Goal: Navigation & Orientation: Find specific page/section

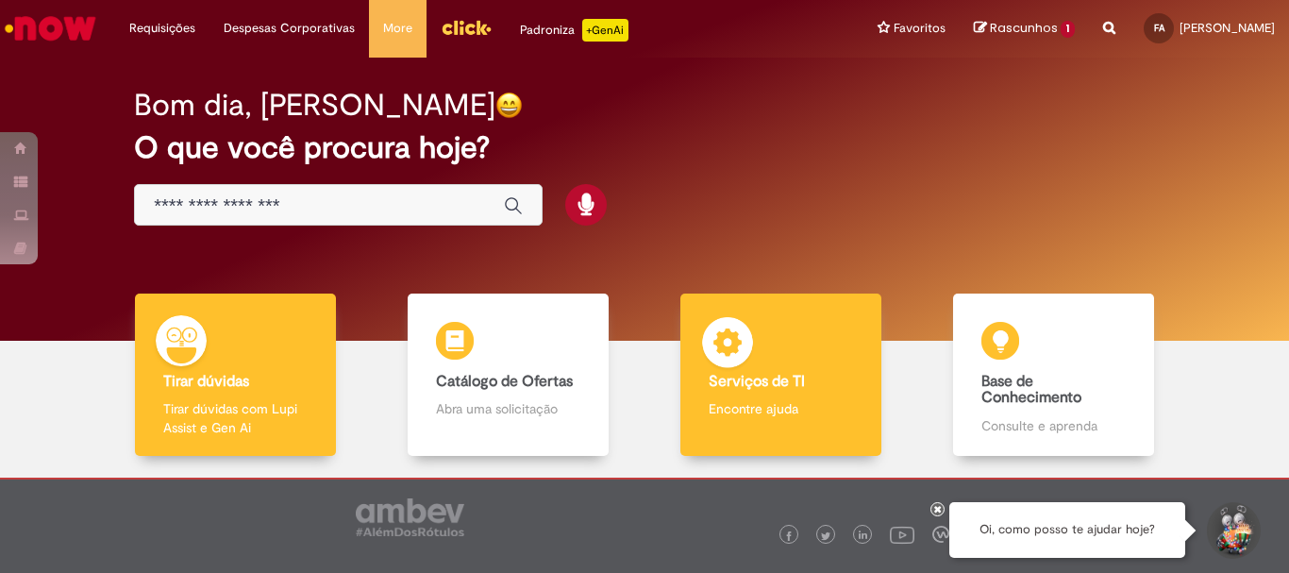
click at [715, 375] on b "Serviços de TI" at bounding box center [756, 381] width 96 height 19
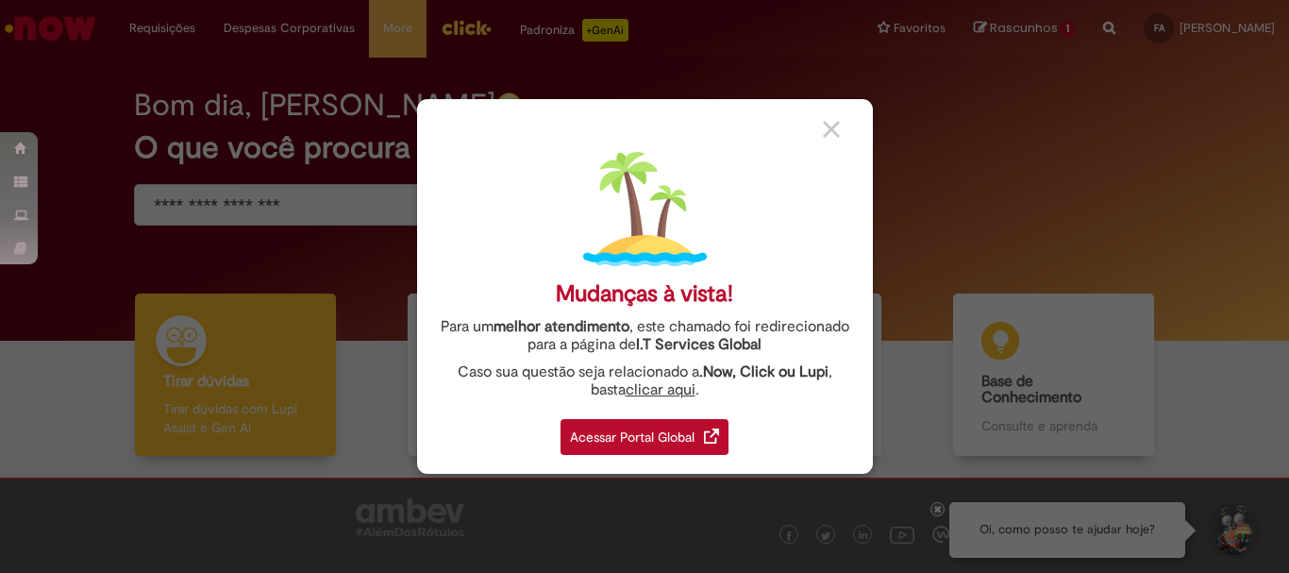
click at [641, 451] on div "Acessar Portal Global" at bounding box center [644, 437] width 168 height 36
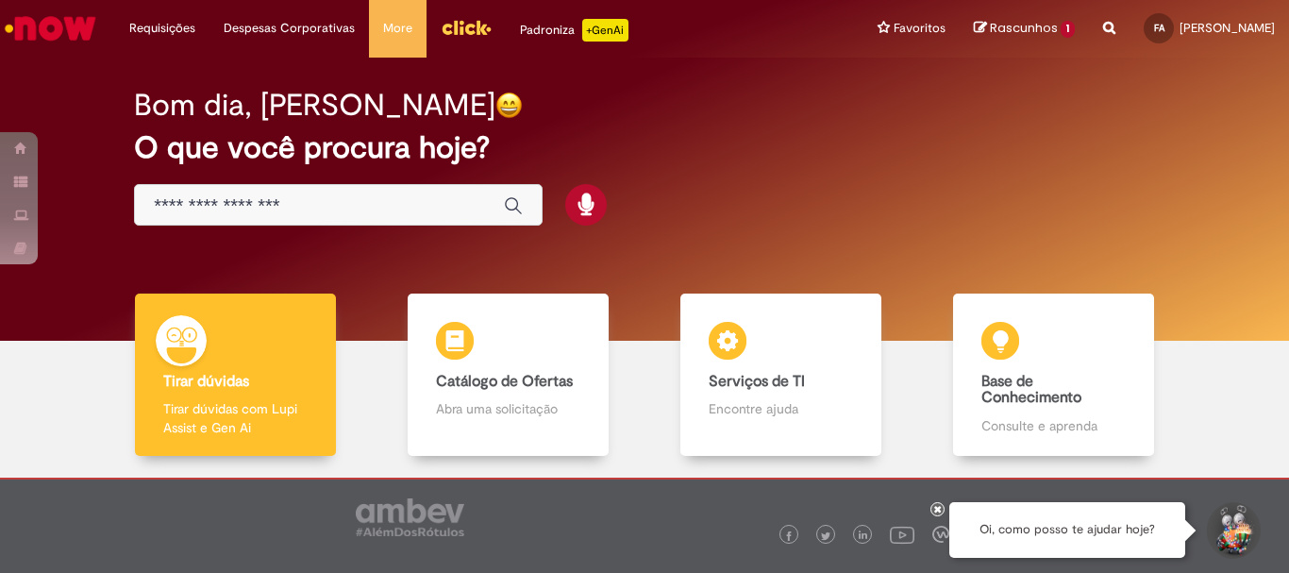
click at [607, 146] on h2 "O que você procura hoje?" at bounding box center [644, 147] width 1021 height 33
click at [661, 132] on h2 "O que você procura hoje?" at bounding box center [644, 147] width 1021 height 33
drag, startPoint x: 729, startPoint y: 218, endPoint x: 713, endPoint y: 219, distance: 16.1
click at [729, 218] on div "Bom dia, Fernando O que você procura hoje?" at bounding box center [644, 157] width 1087 height 160
drag, startPoint x: 815, startPoint y: 180, endPoint x: 814, endPoint y: 167, distance: 13.2
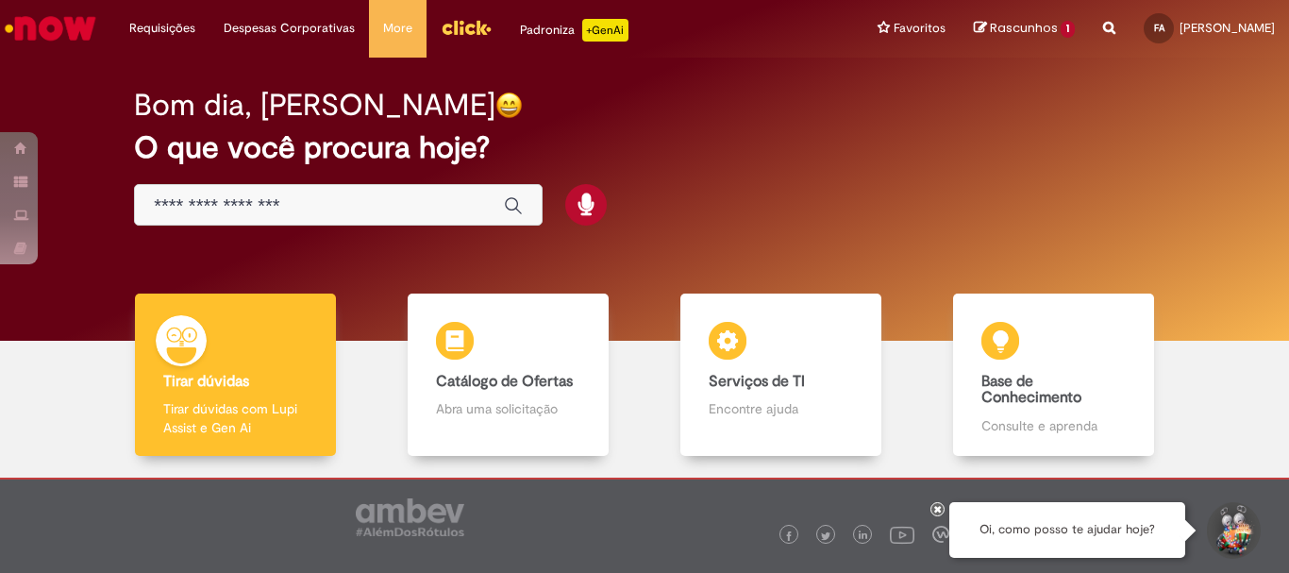
click at [815, 180] on div "Bom dia, Fernando O que você procura hoje?" at bounding box center [644, 157] width 1087 height 160
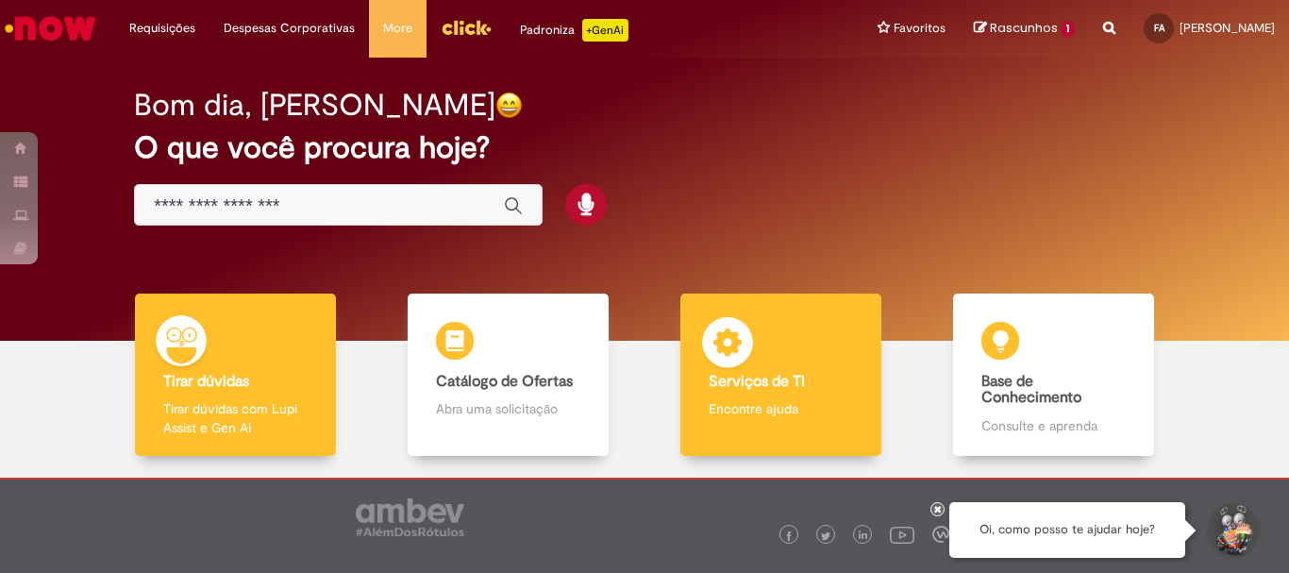
click at [727, 342] on img at bounding box center [727, 345] width 57 height 57
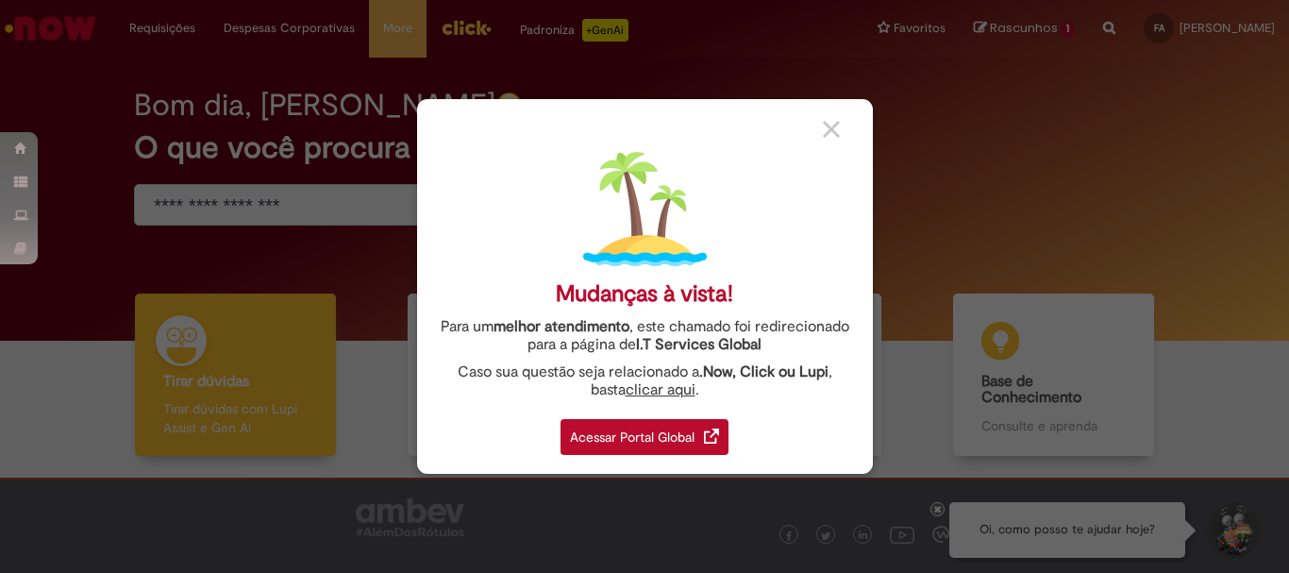
click at [650, 436] on div "Acessar Portal Global" at bounding box center [644, 437] width 168 height 36
